Goal: Information Seeking & Learning: Compare options

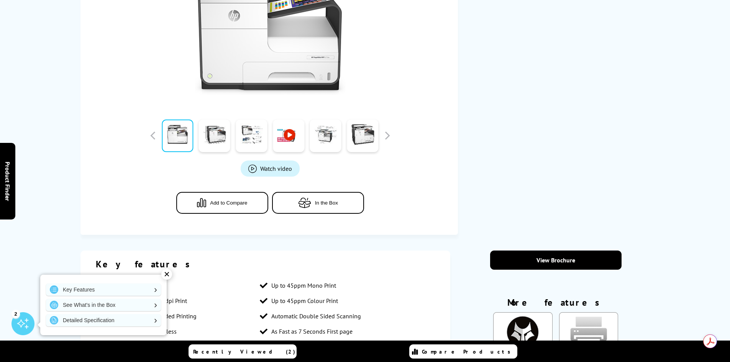
scroll to position [230, 0]
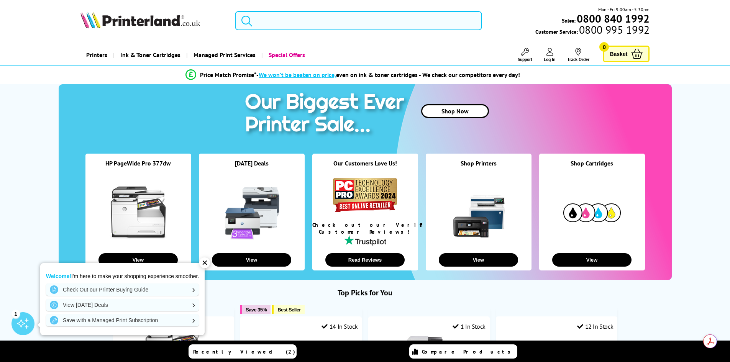
click at [269, 23] on input "search" at bounding box center [358, 20] width 247 height 19
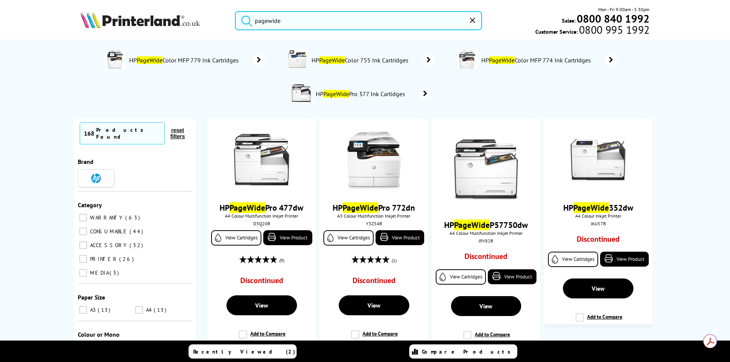
type input "pagewide"
click at [235, 11] on button "submit" at bounding box center [244, 19] width 19 height 17
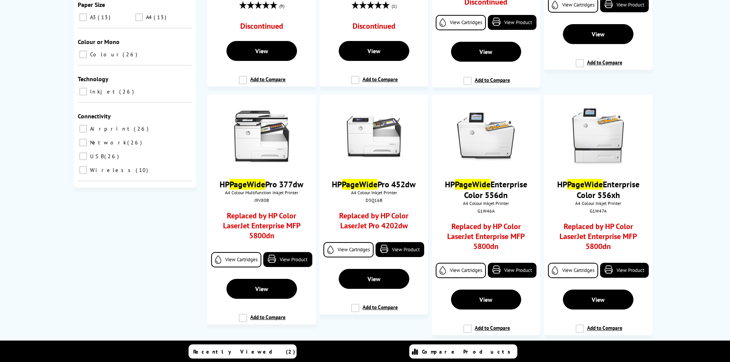
scroll to position [268, 0]
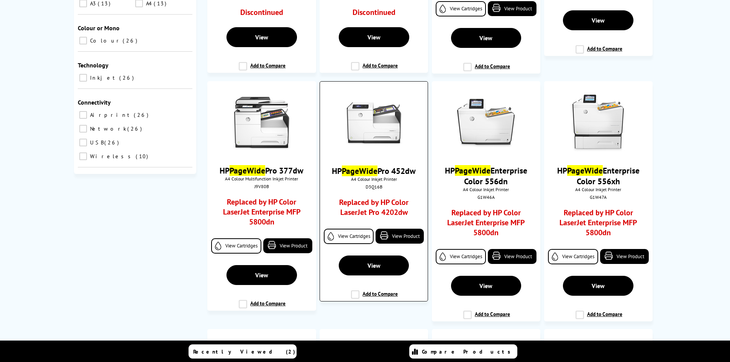
click at [368, 207] on link "Replaced by HP Color LaserJet Pro 4202dw" at bounding box center [374, 209] width 80 height 24
